Goal: Task Accomplishment & Management: Manage account settings

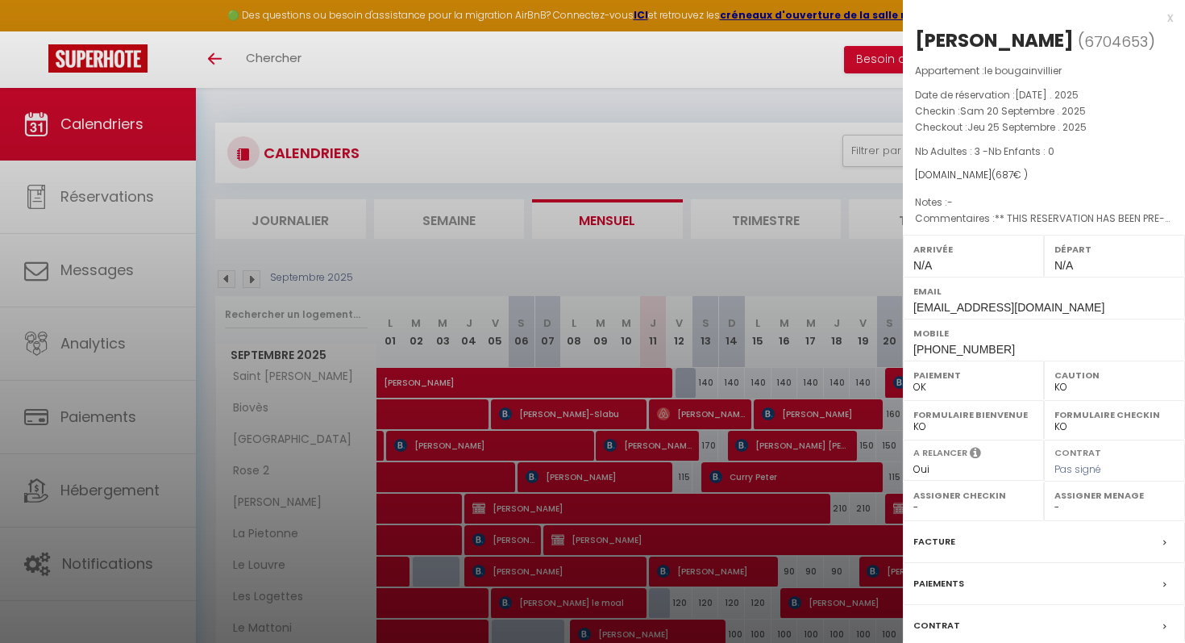
select select "KO"
select select "0"
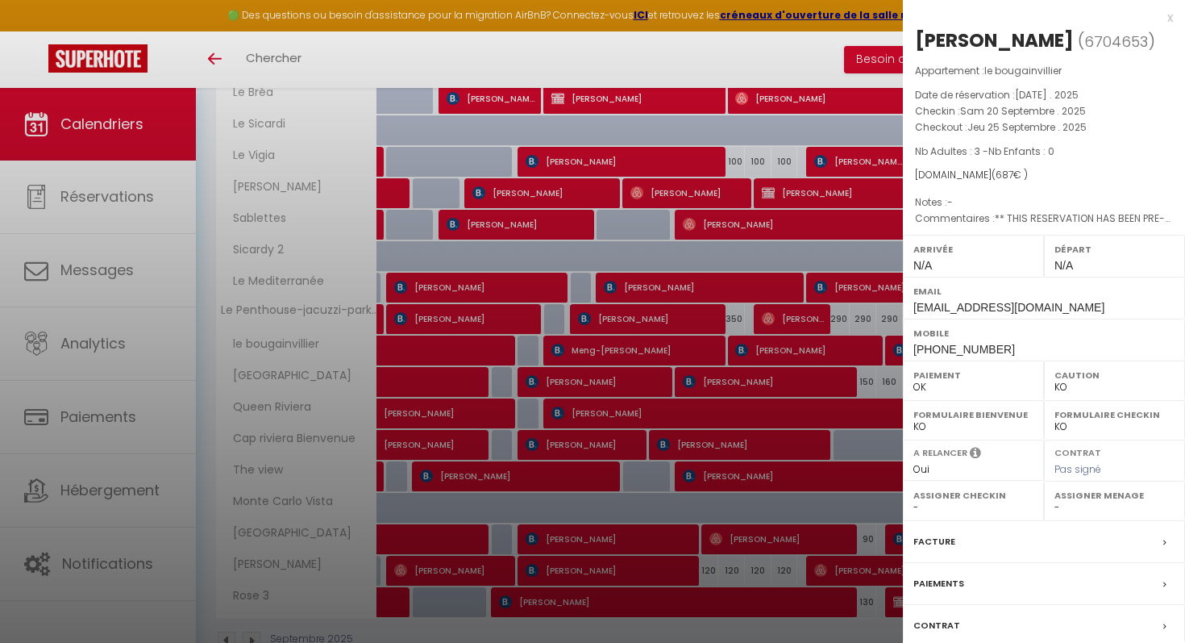
click at [1168, 17] on div "x" at bounding box center [1038, 17] width 270 height 19
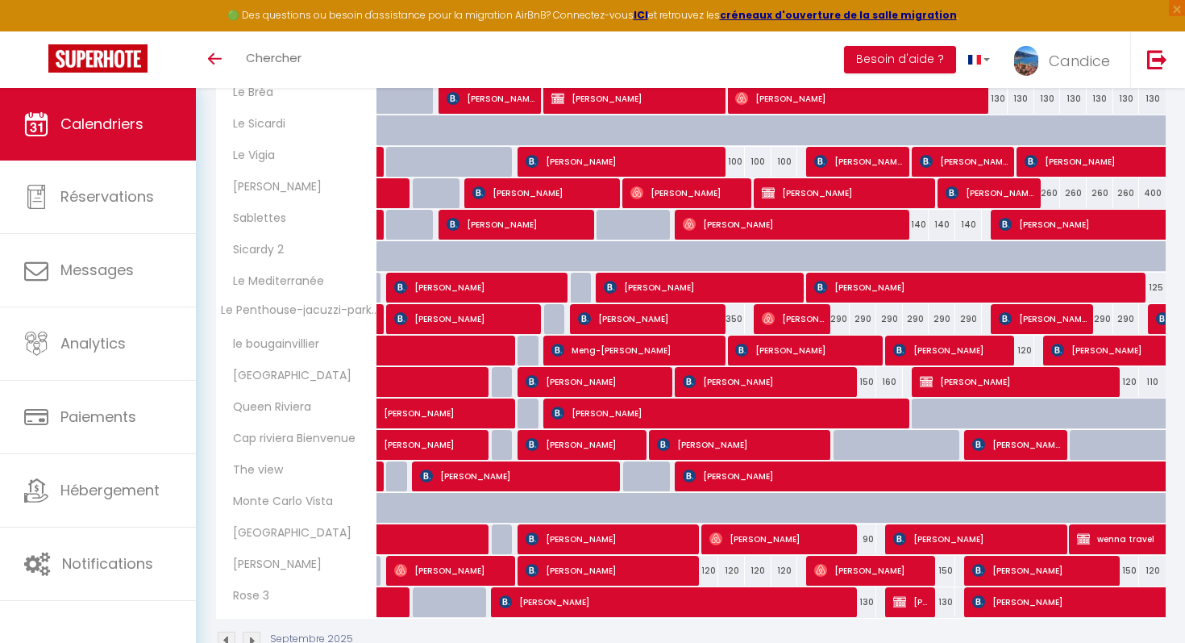
scroll to position [609, 0]
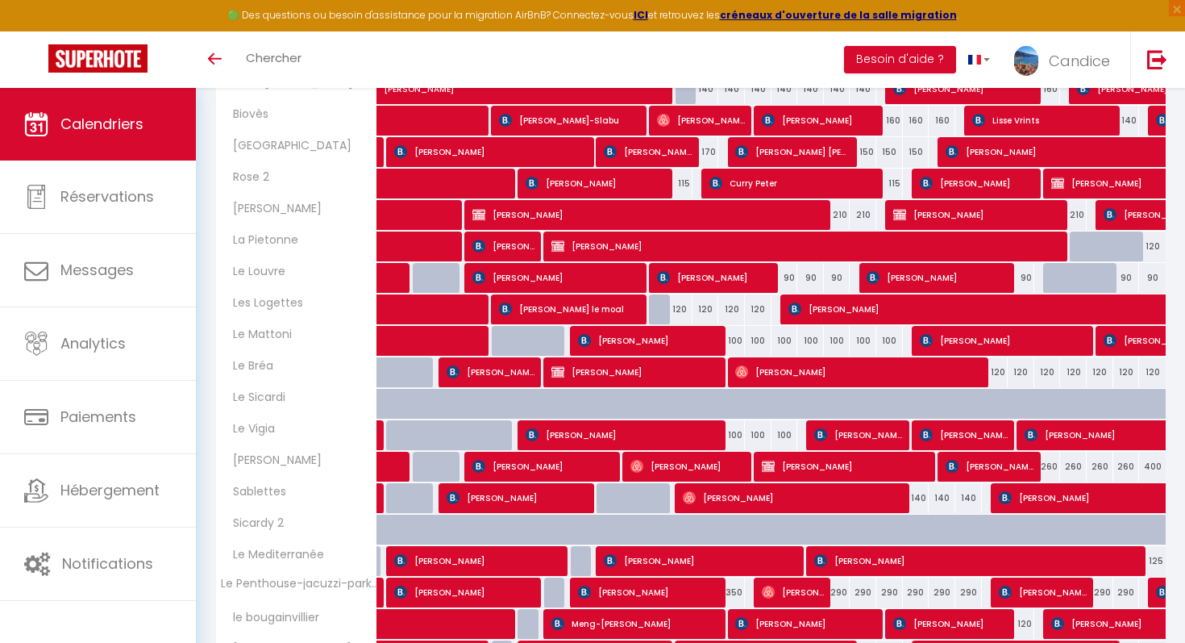
scroll to position [460, 0]
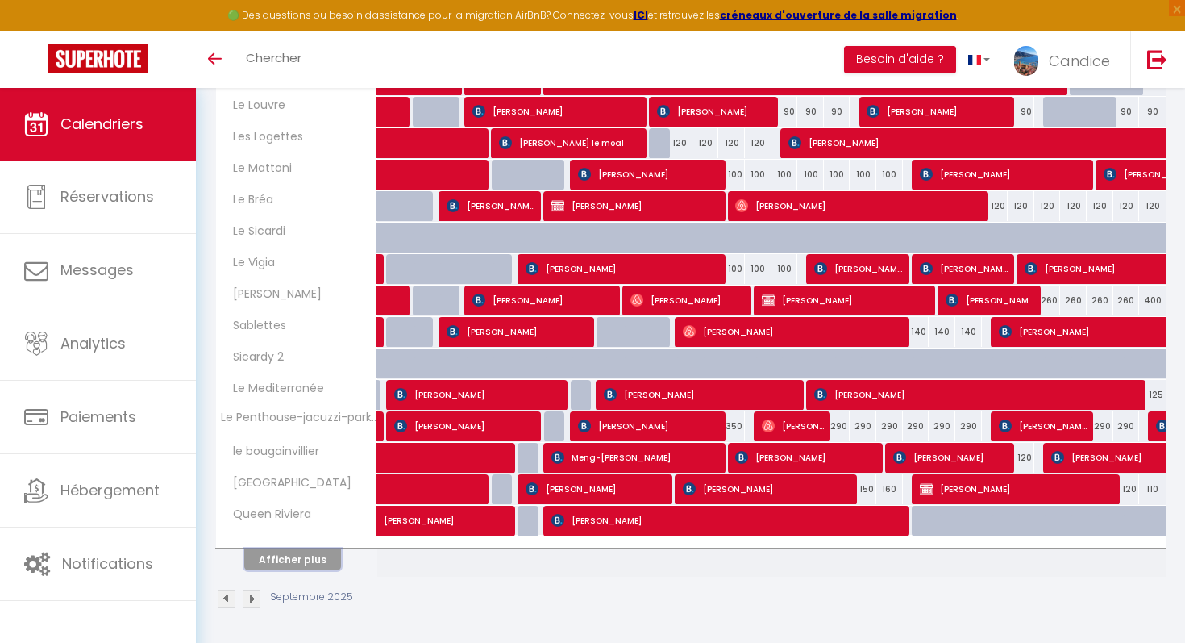
click at [281, 552] on button "Afficher plus" at bounding box center [292, 559] width 97 height 22
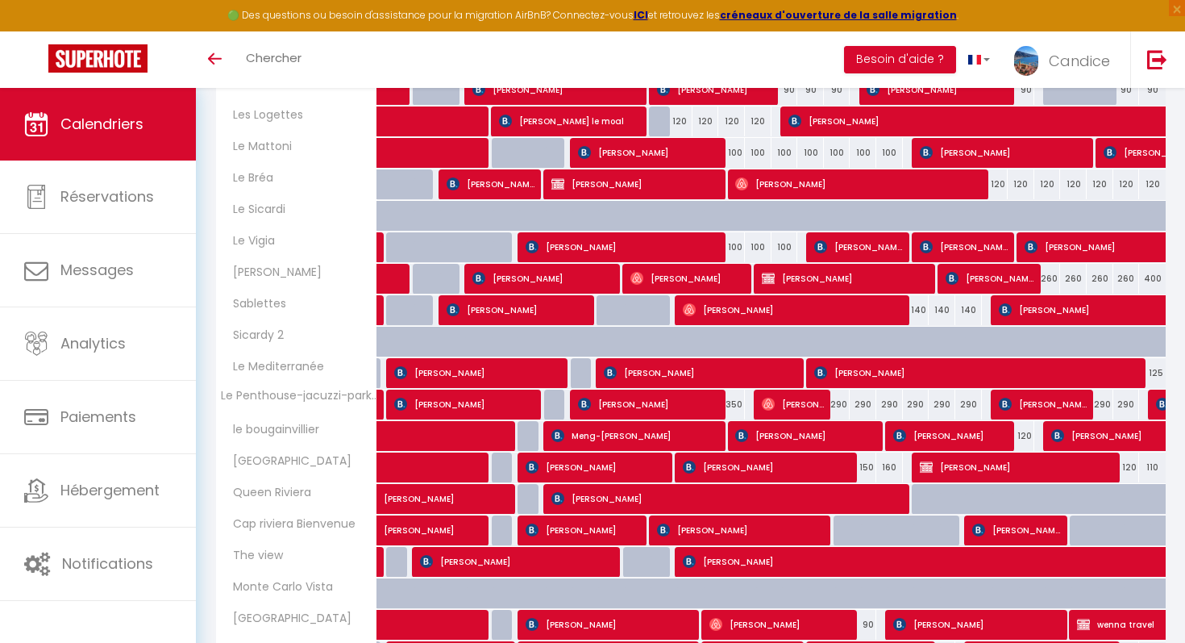
scroll to position [481, 0]
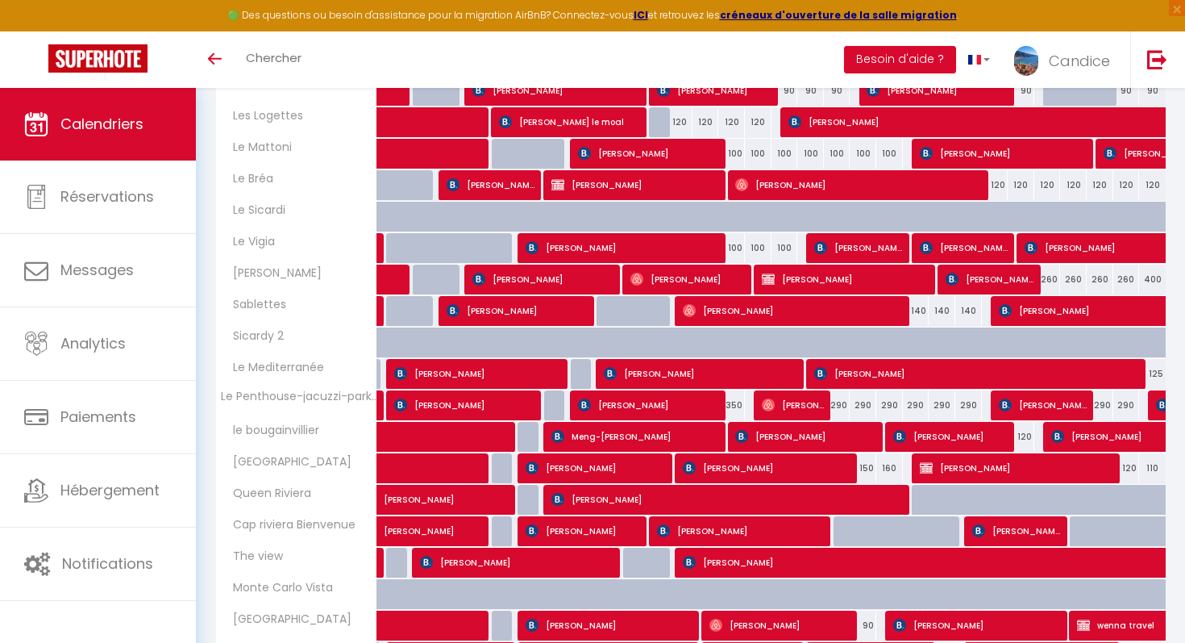
click at [1152, 280] on div "400" at bounding box center [1152, 279] width 27 height 30
type input "400"
type input "Mar 30 Septembre 2025"
type input "Mer 01 Octobre 2025"
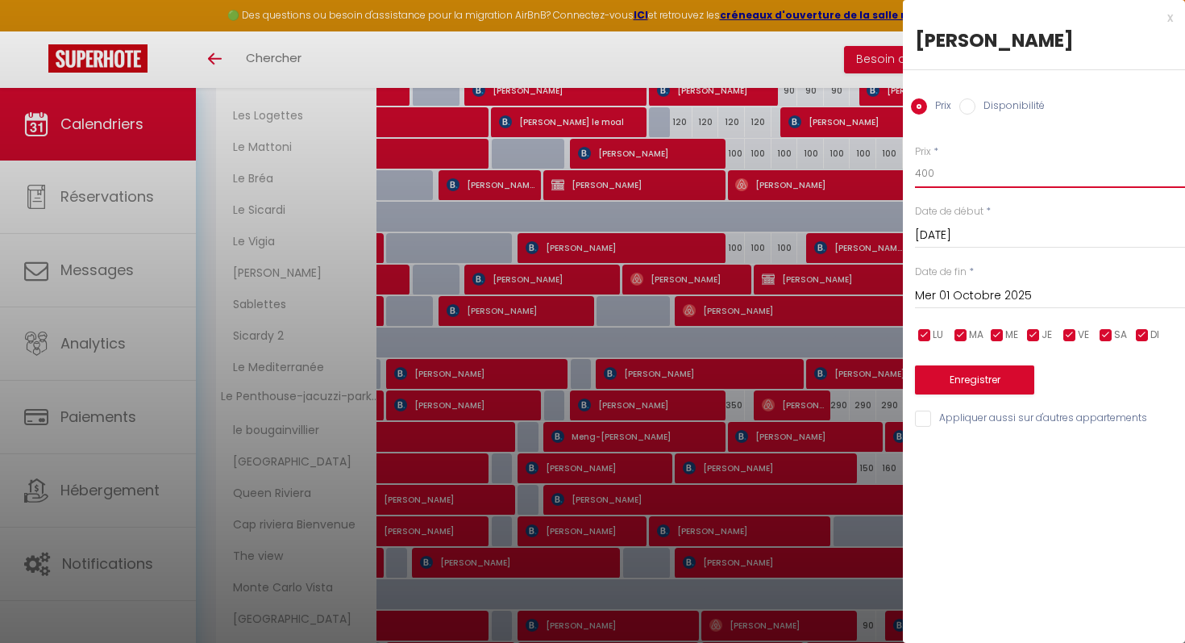
click at [939, 174] on input "400" at bounding box center [1050, 173] width 270 height 29
type input "4"
type input "260"
click at [944, 377] on button "Enregistrer" at bounding box center [974, 379] width 119 height 29
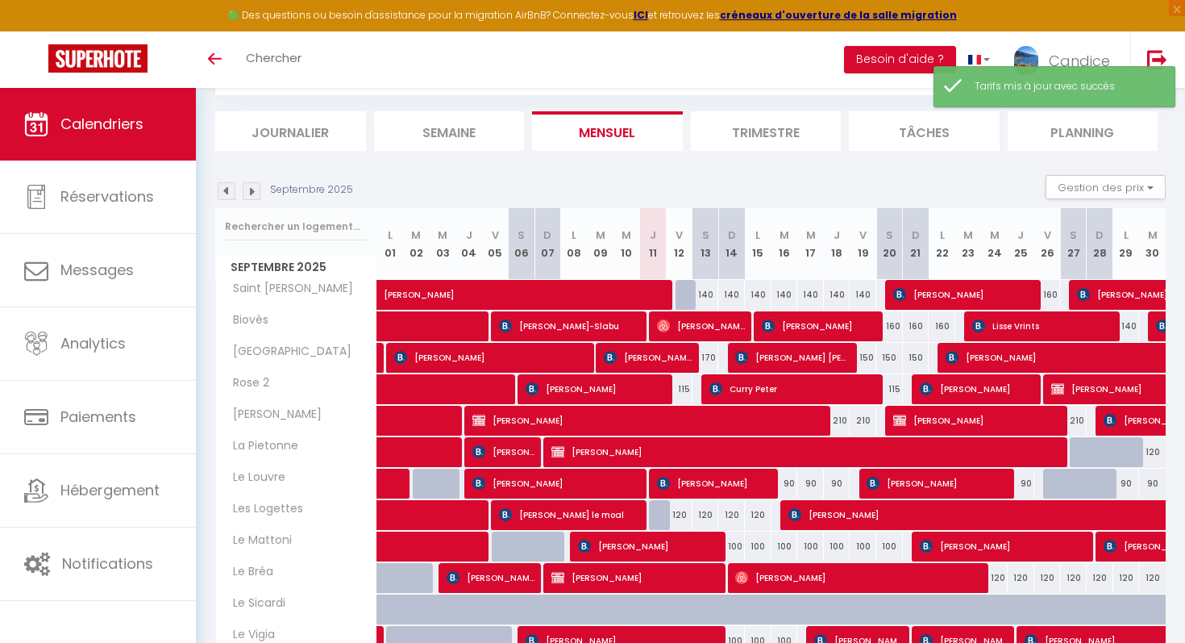
scroll to position [460, 0]
